Goal: Browse casually: Explore the website without a specific task or goal

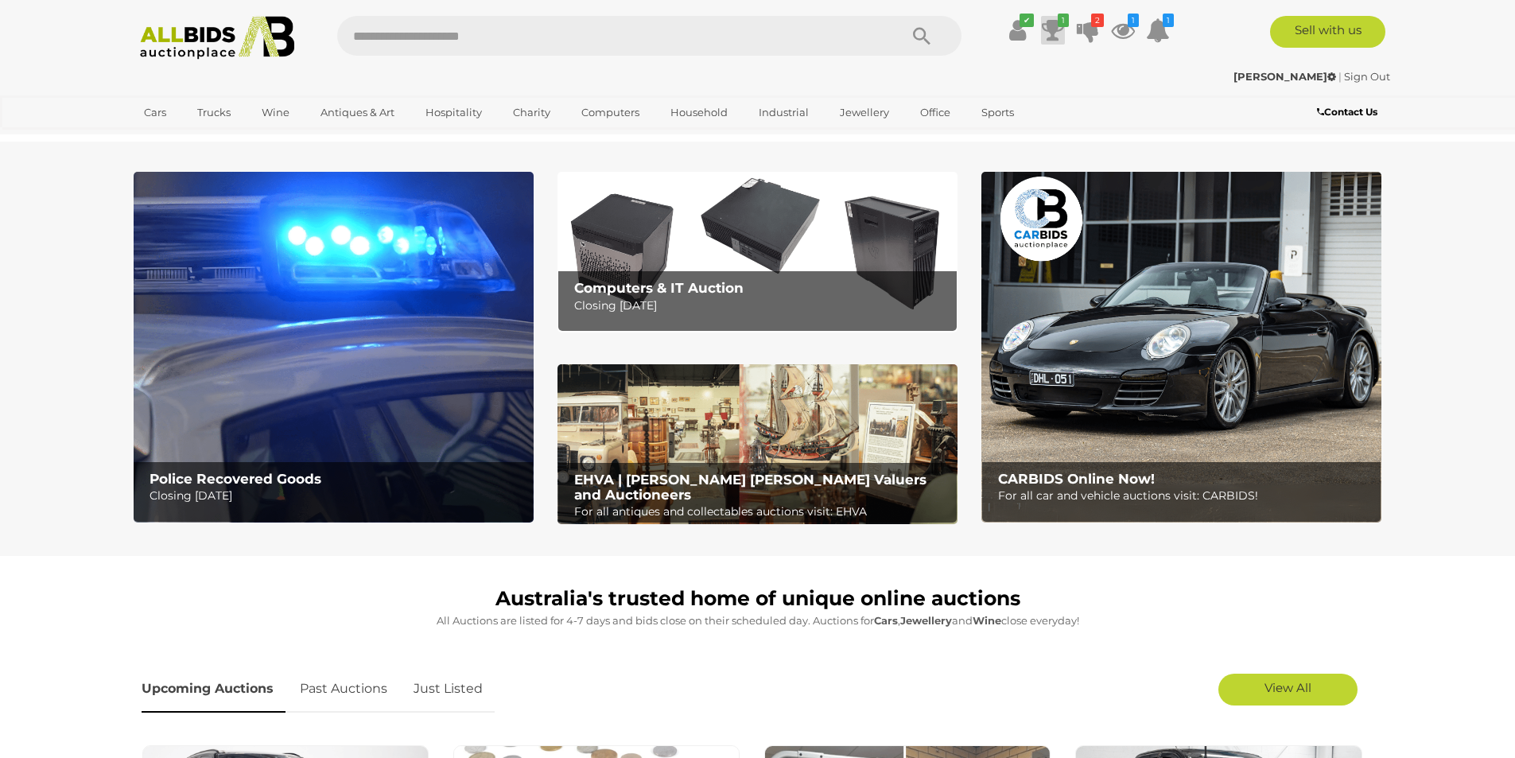
click at [1056, 32] on icon at bounding box center [1053, 30] width 22 height 29
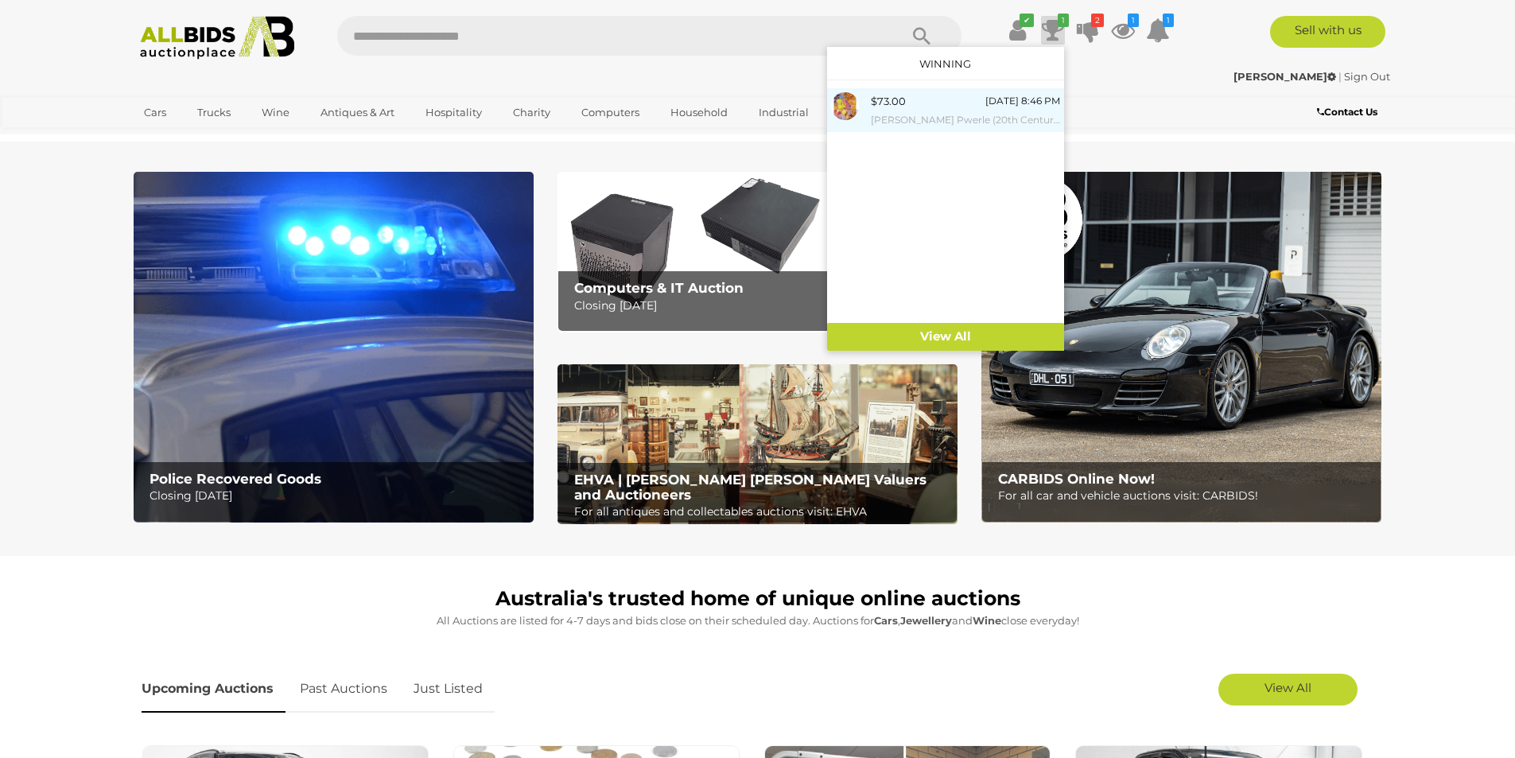
click at [932, 108] on div "$73.00 Tuesday 8:46 PM Dulcie Long Pwerle (20th Century, Indigenous-Australian,…" at bounding box center [965, 110] width 189 height 36
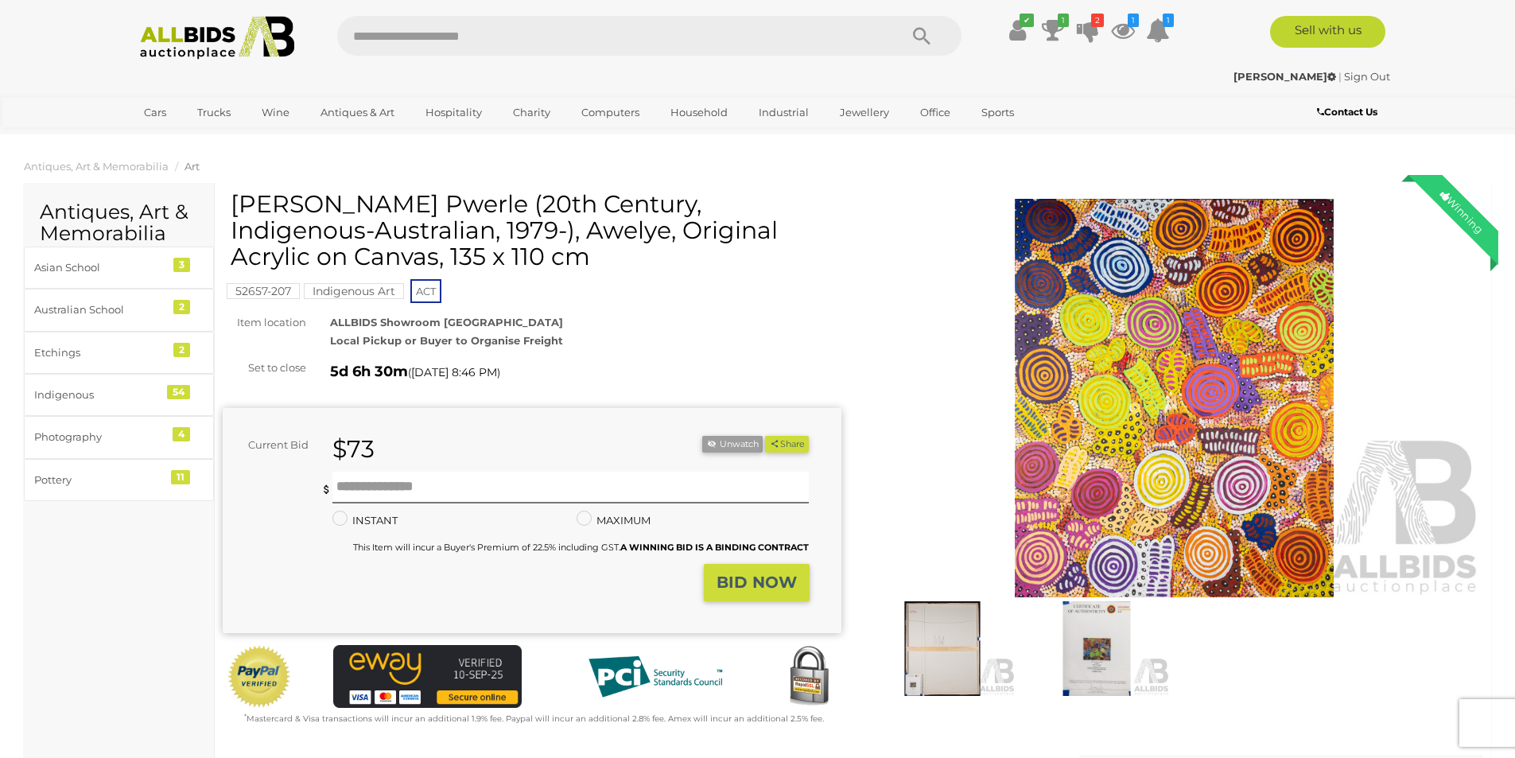
click at [1147, 430] on img at bounding box center [1174, 398] width 619 height 399
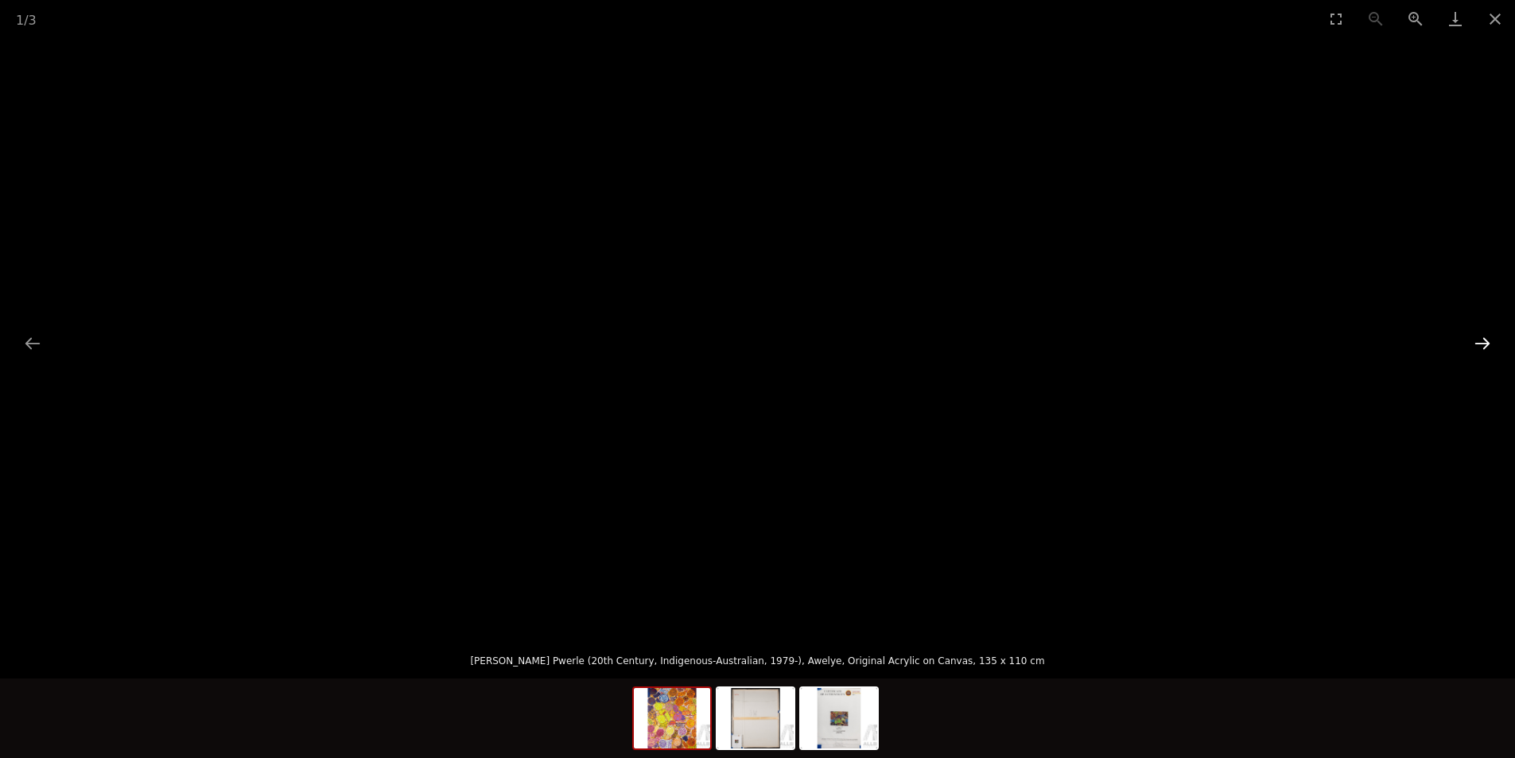
click at [1490, 344] on button "Next slide" at bounding box center [1482, 343] width 33 height 31
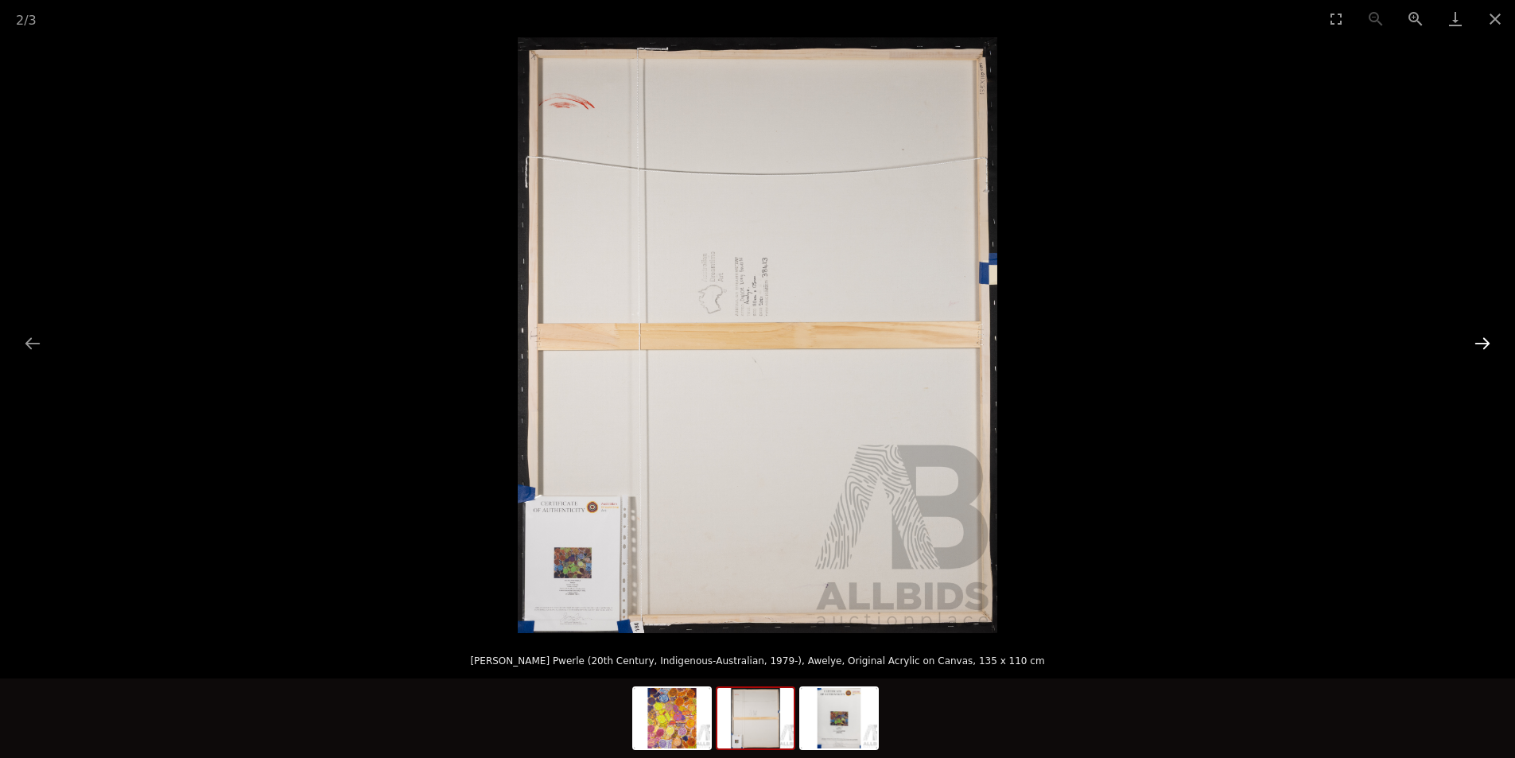
click at [1490, 344] on button "Next slide" at bounding box center [1482, 343] width 33 height 31
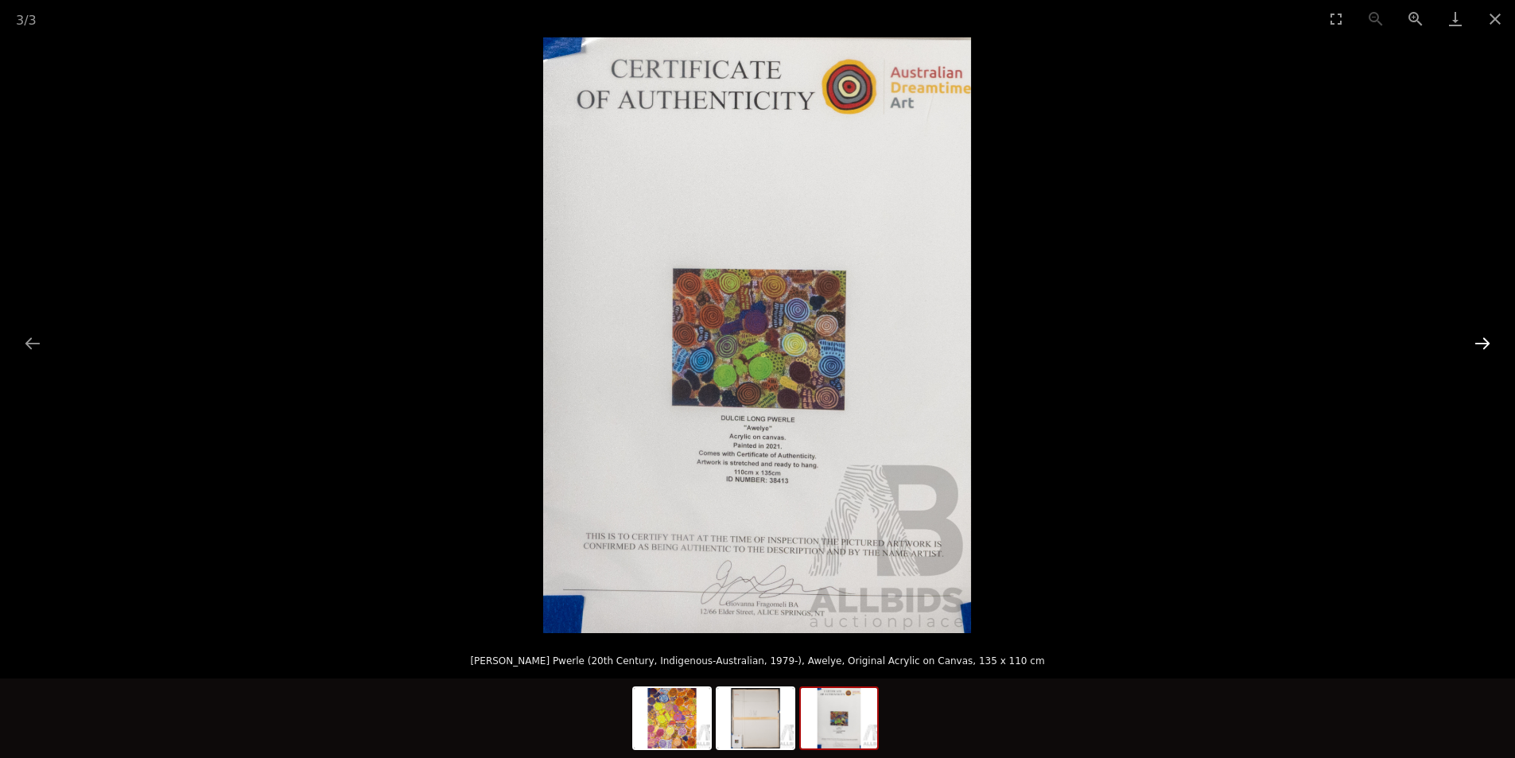
click at [1490, 344] on button "Next slide" at bounding box center [1482, 343] width 33 height 31
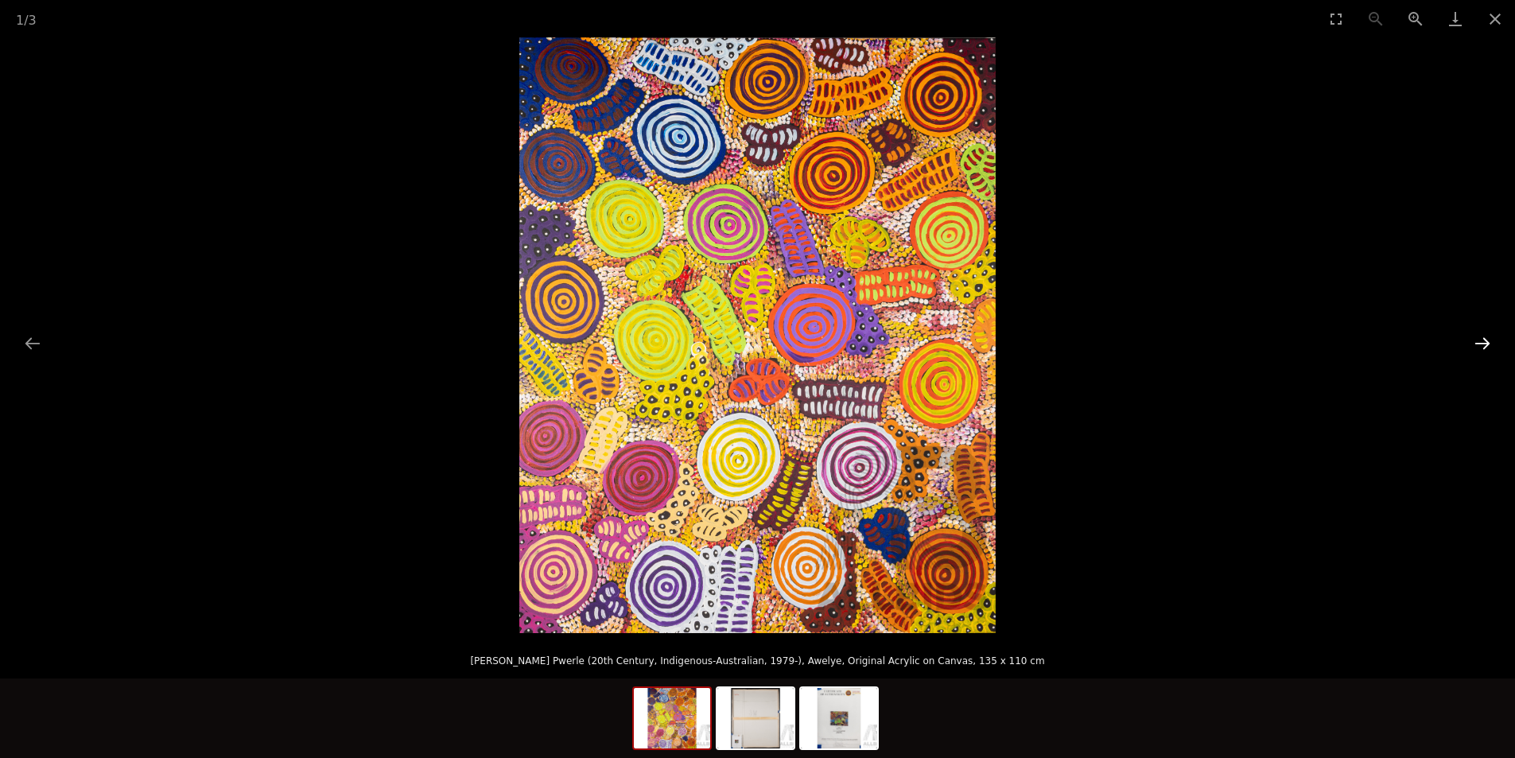
click at [1490, 344] on button "Next slide" at bounding box center [1482, 343] width 33 height 31
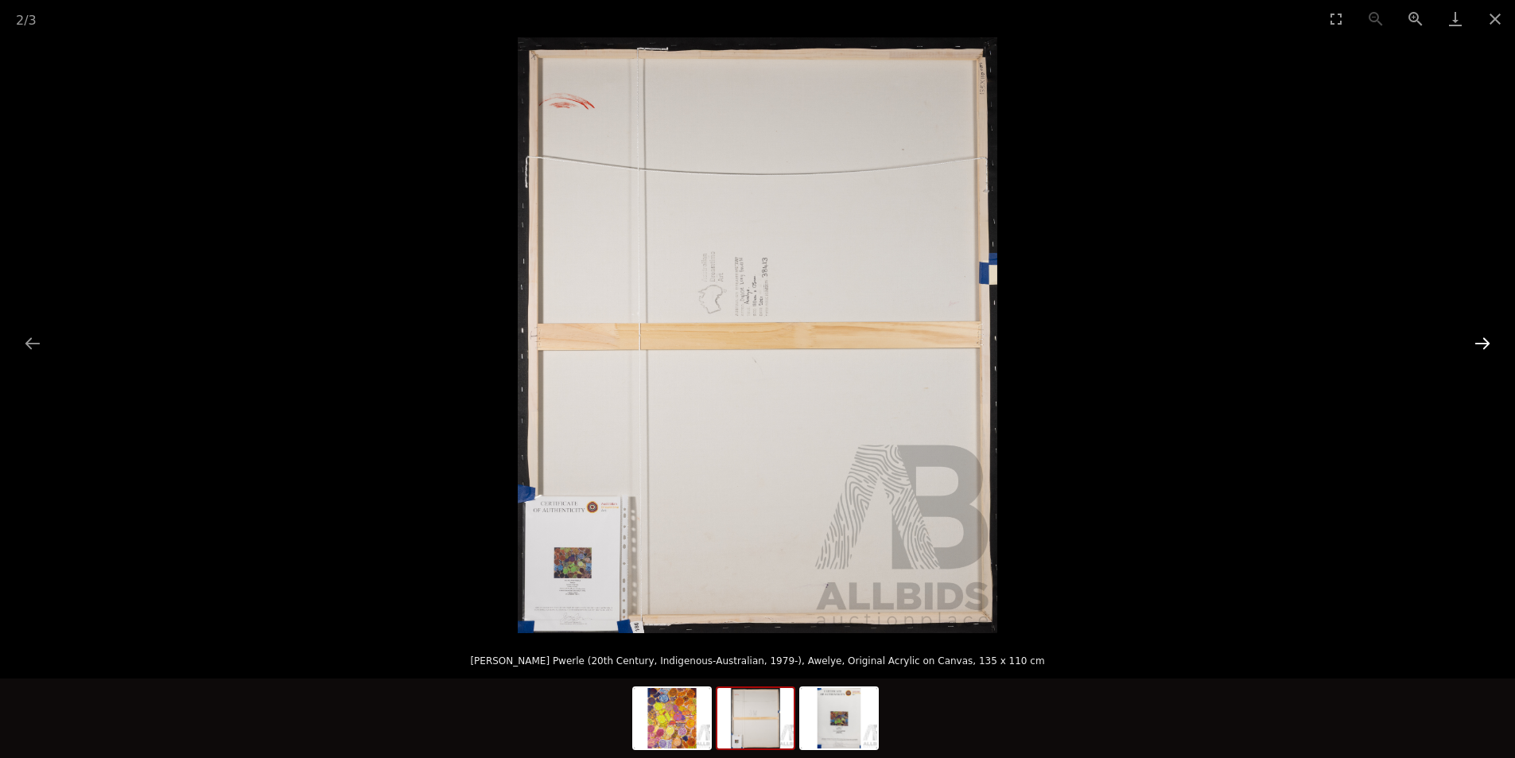
click at [1490, 344] on button "Next slide" at bounding box center [1482, 343] width 33 height 31
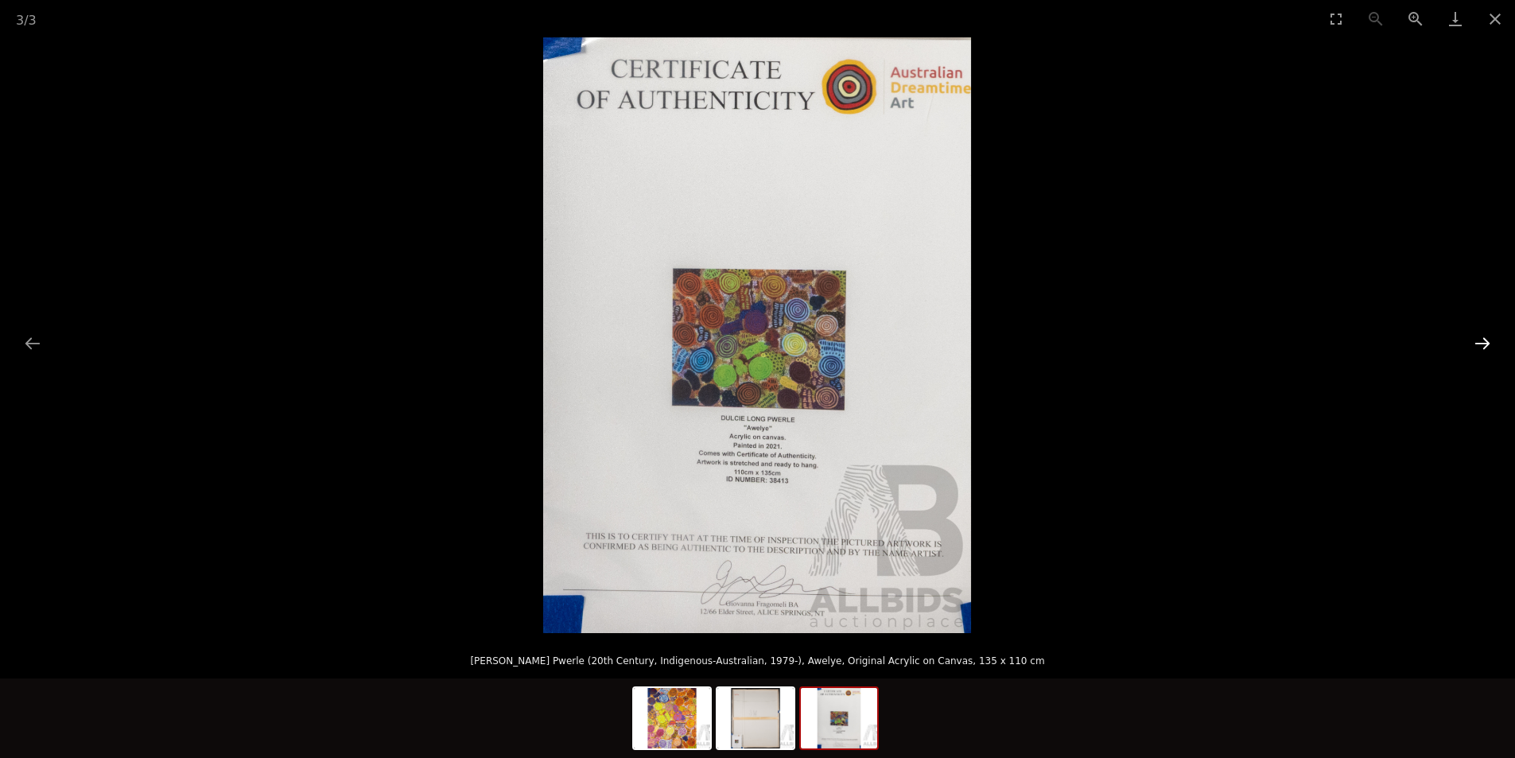
click at [1490, 344] on button "Next slide" at bounding box center [1482, 343] width 33 height 31
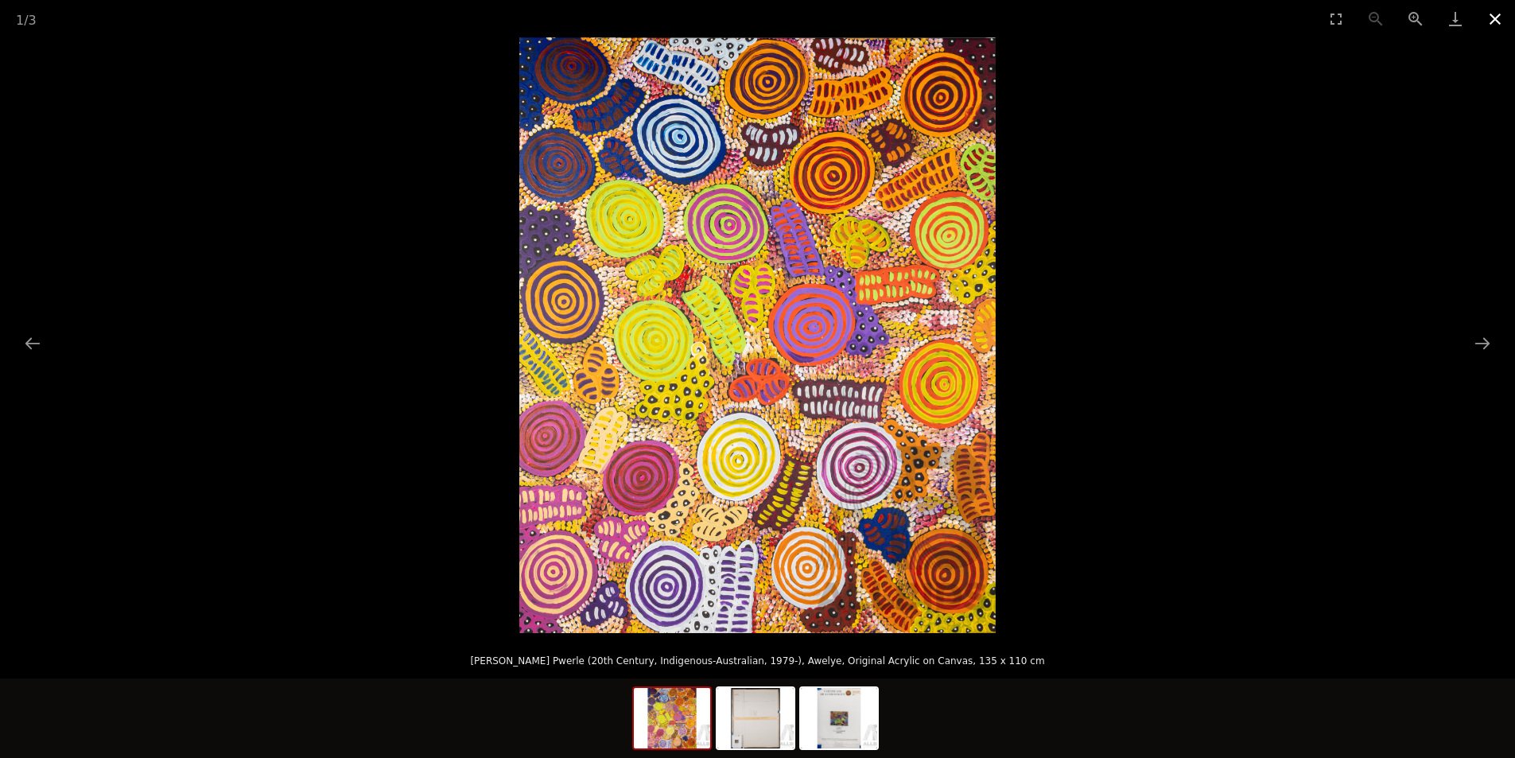
click at [1491, 17] on button "Close gallery" at bounding box center [1496, 18] width 40 height 37
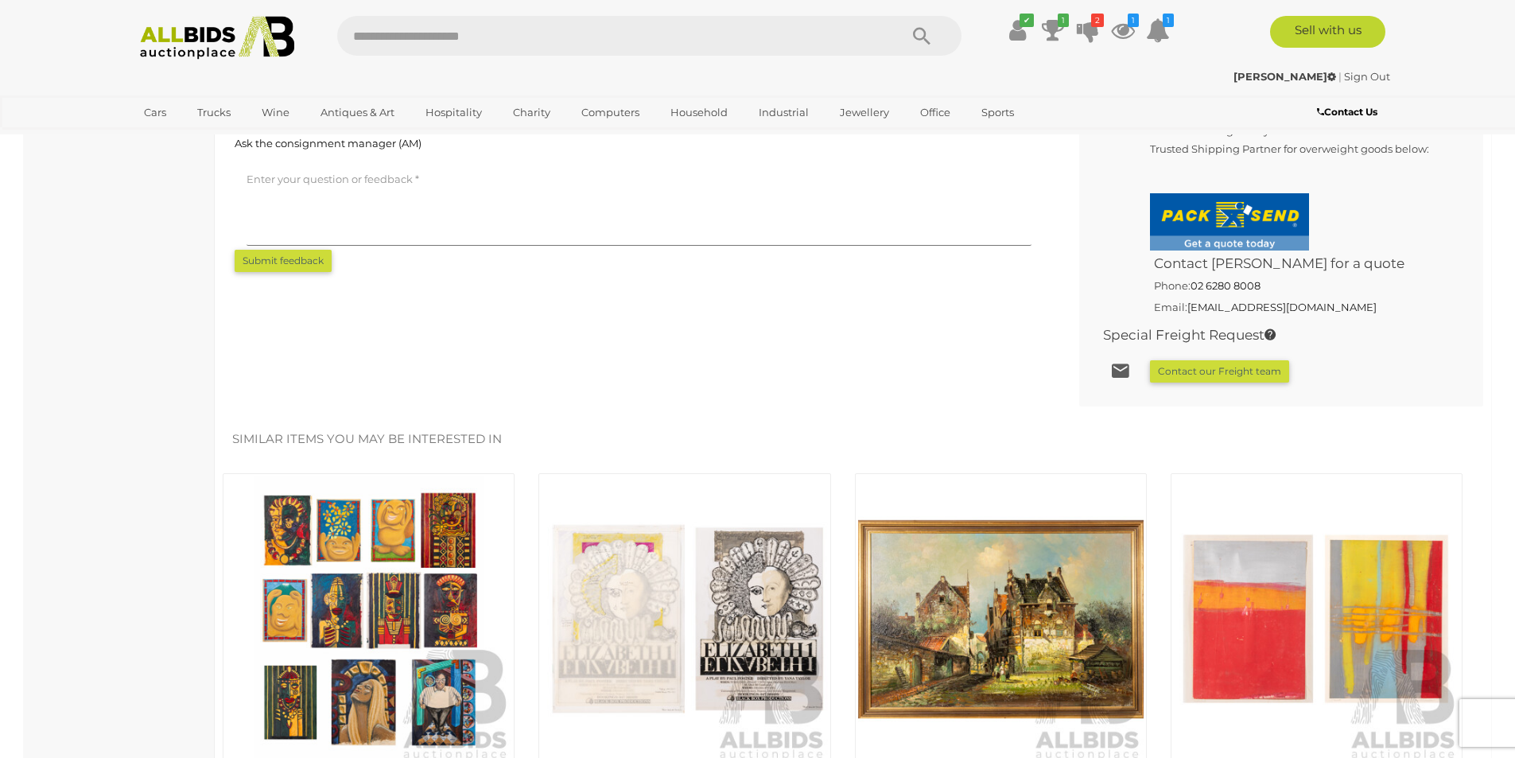
scroll to position [1114, 0]
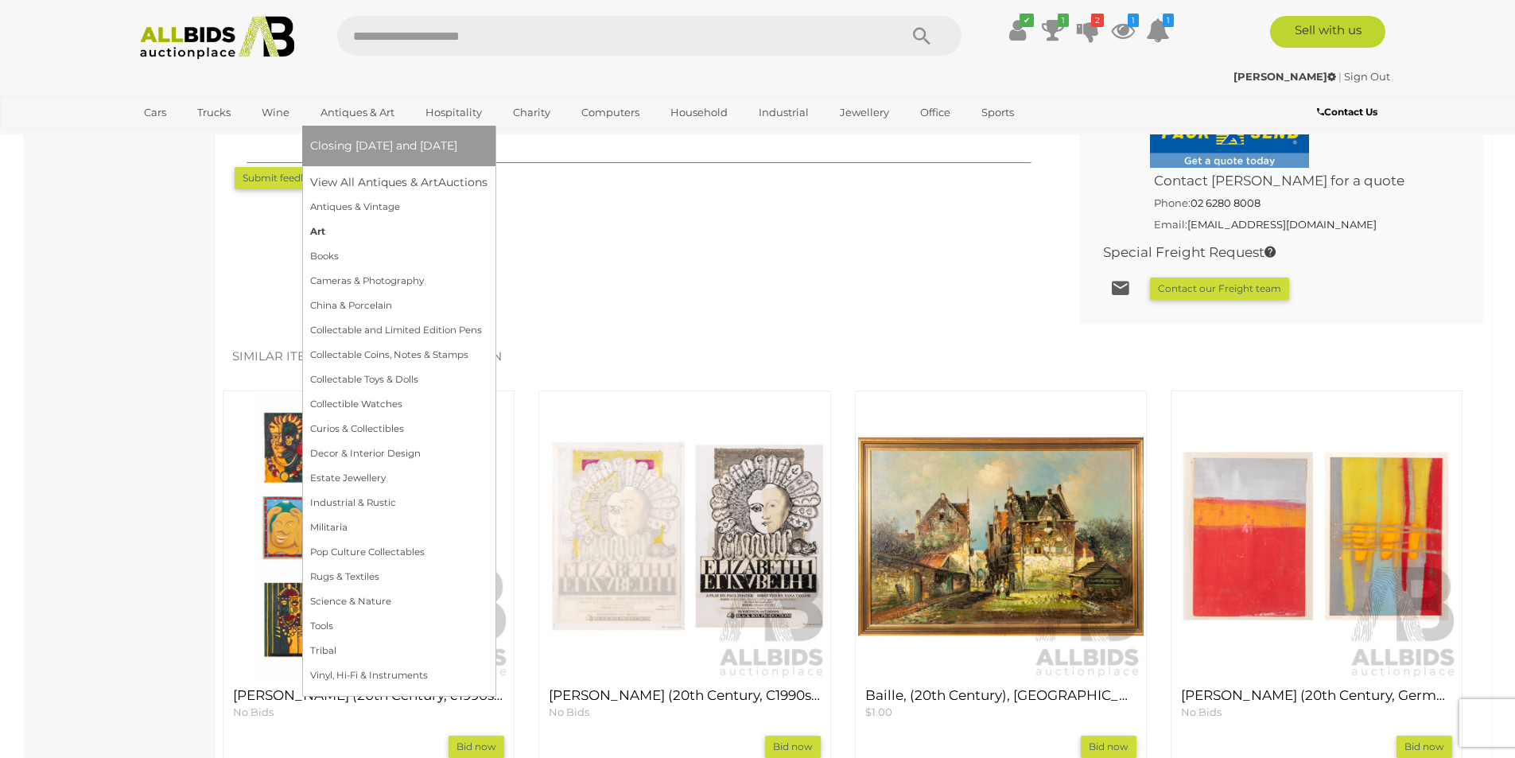
click at [322, 239] on link "Art" at bounding box center [398, 232] width 177 height 25
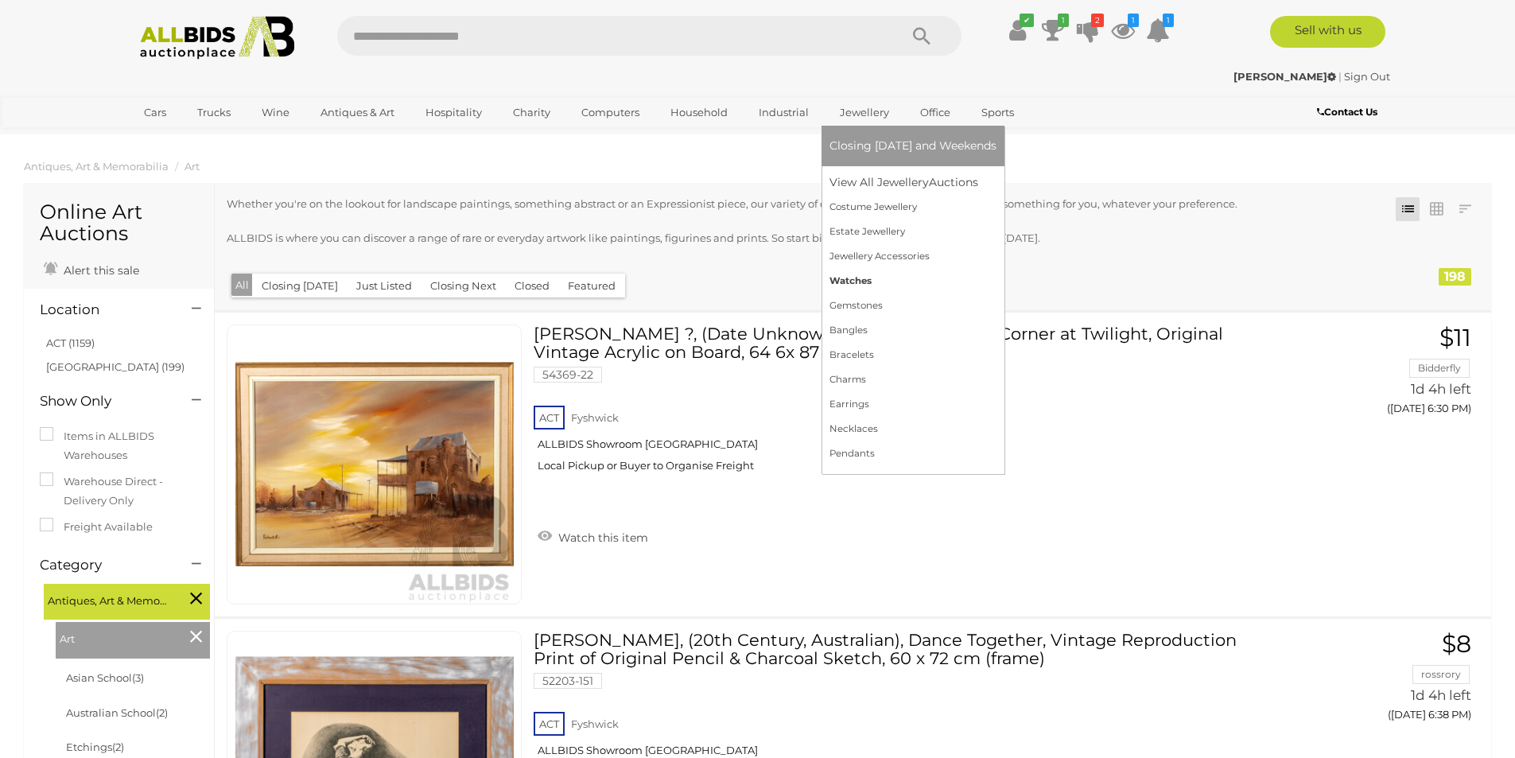
click at [838, 285] on link "Watches" at bounding box center [913, 281] width 167 height 25
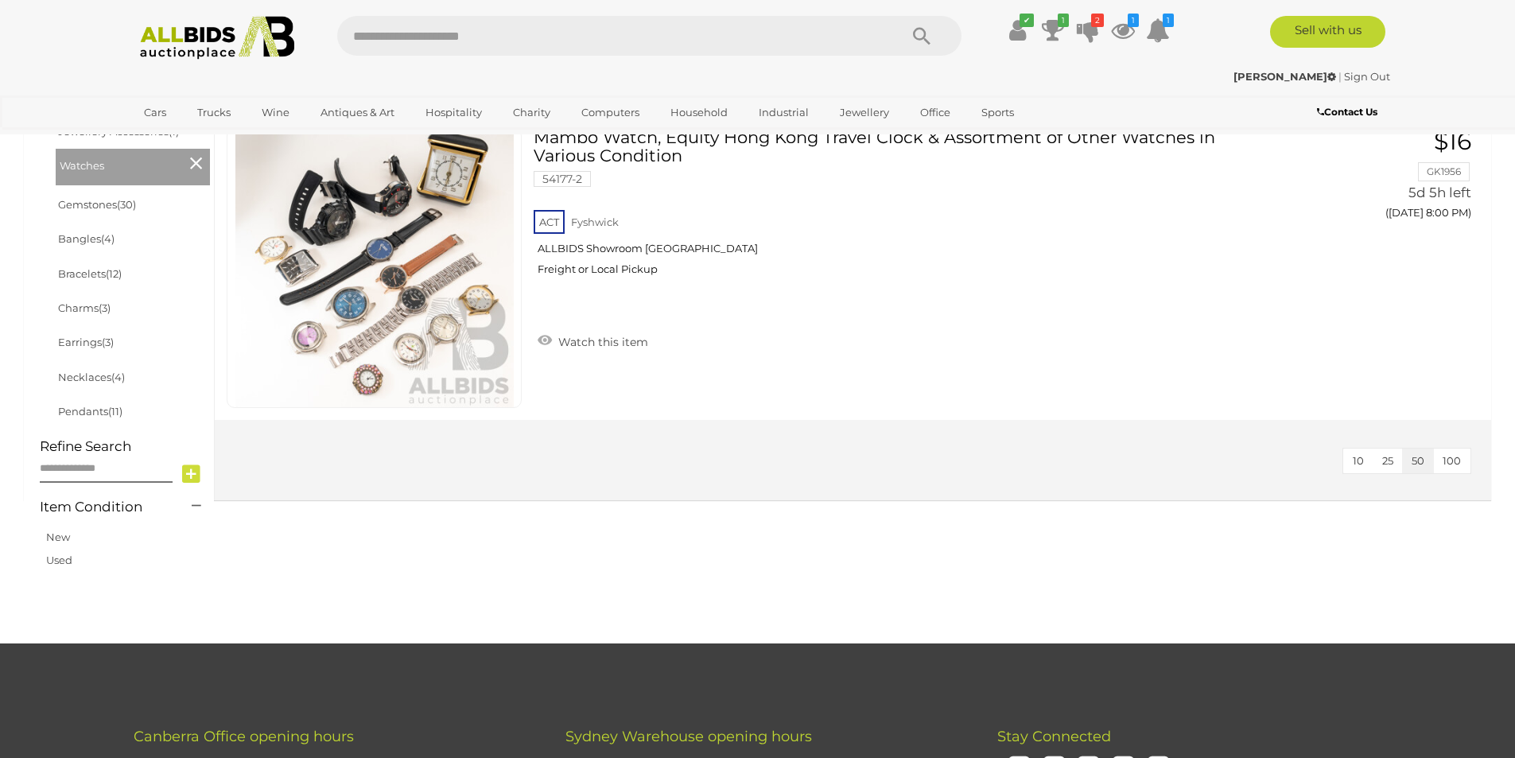
scroll to position [557, 0]
